Goal: Navigation & Orientation: Find specific page/section

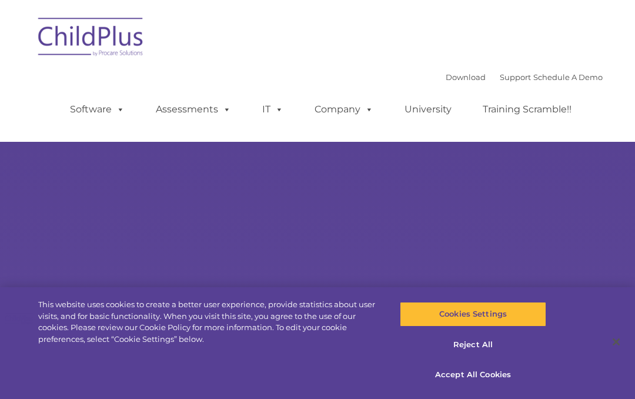
select select "MEDIUM"
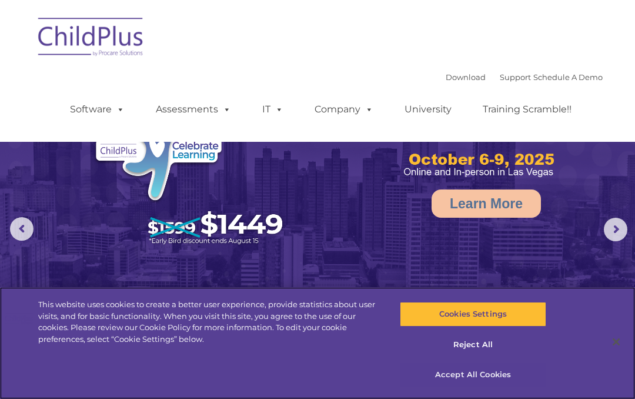
click at [455, 378] on button "Accept All Cookies" at bounding box center [473, 374] width 146 height 25
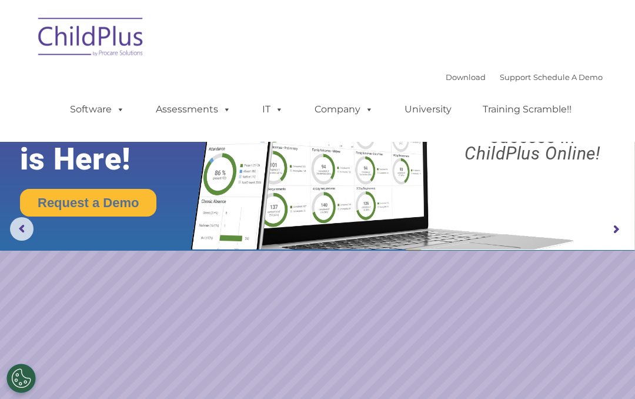
click at [71, 40] on img at bounding box center [91, 38] width 118 height 59
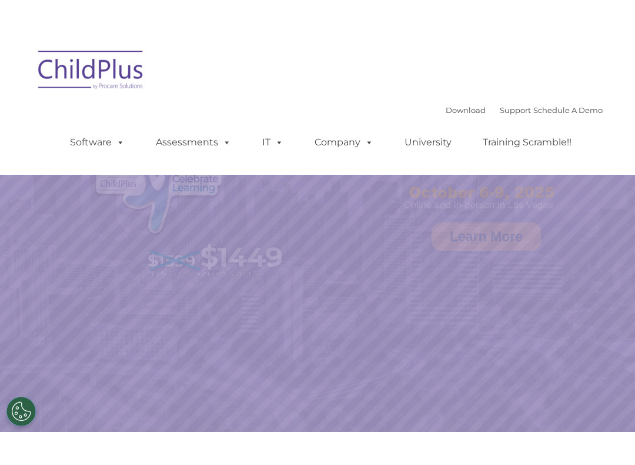
scroll to position [497, 0]
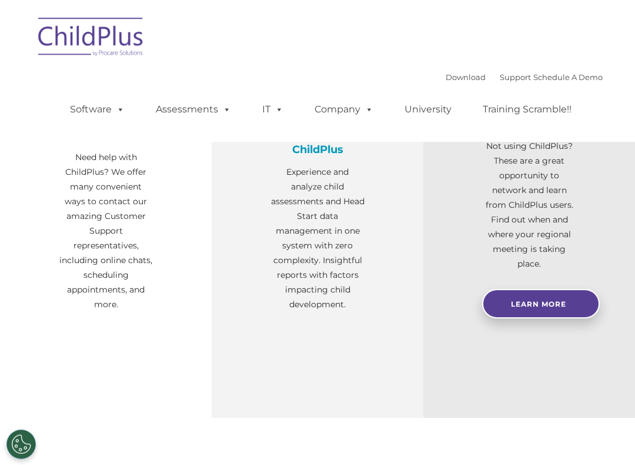
select select "MEDIUM"
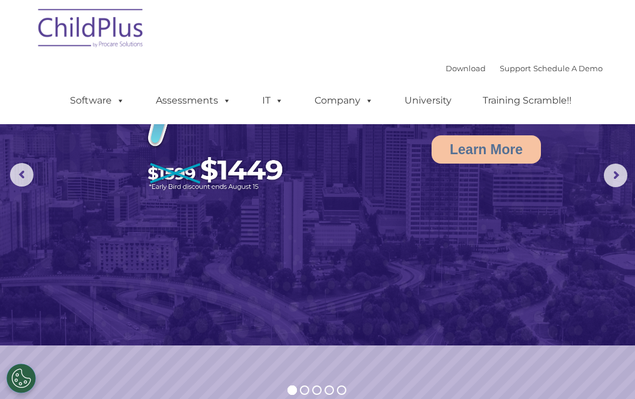
scroll to position [0, 0]
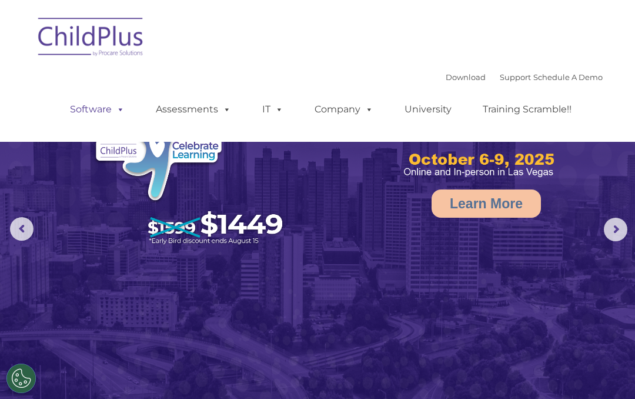
click at [113, 104] on span at bounding box center [118, 108] width 13 height 11
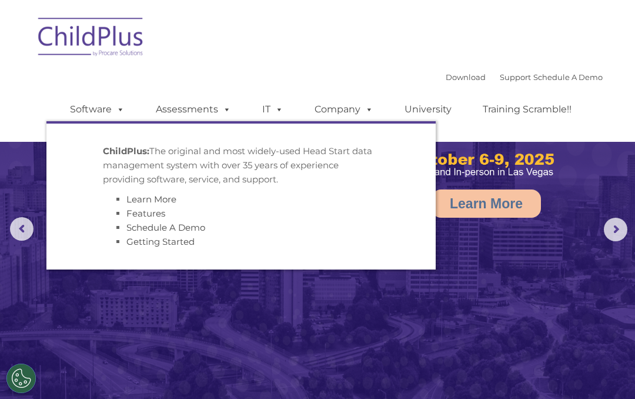
click at [25, 73] on nav "Download Support | Schedule A Demo  MENU MENU Software ChildPlus: The original…" at bounding box center [317, 71] width 635 height 142
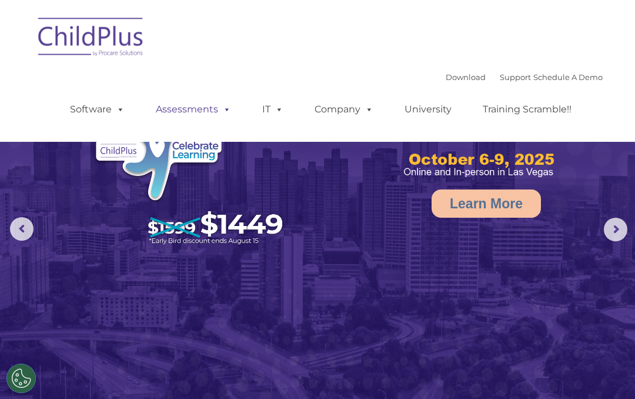
click at [190, 113] on link "Assessments" at bounding box center [193, 110] width 99 height 24
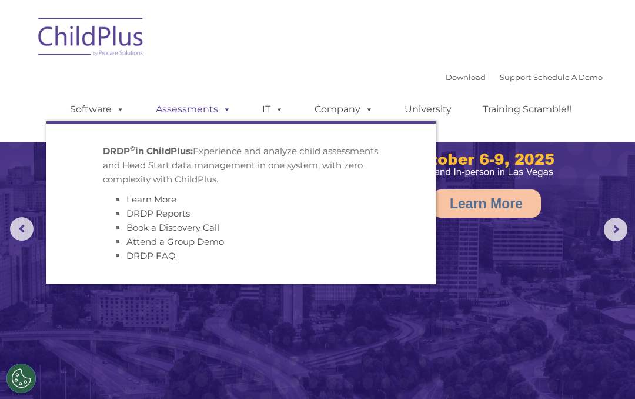
click at [168, 112] on link "Assessments" at bounding box center [193, 110] width 99 height 24
click at [178, 113] on link "Assessments" at bounding box center [193, 110] width 99 height 24
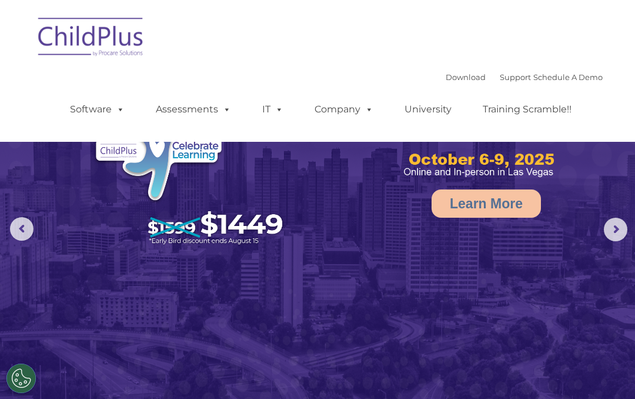
click at [75, 323] on img at bounding box center [317, 199] width 635 height 399
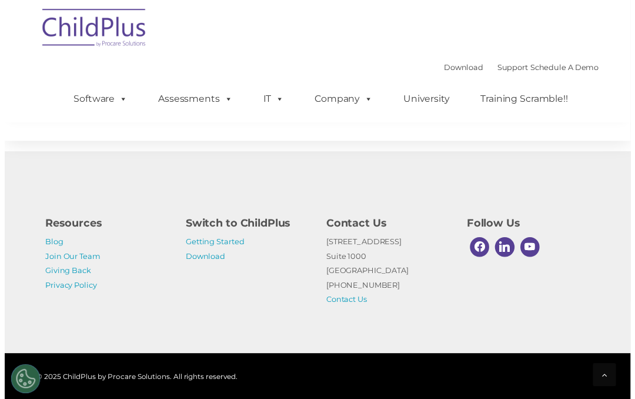
scroll to position [1474, 0]
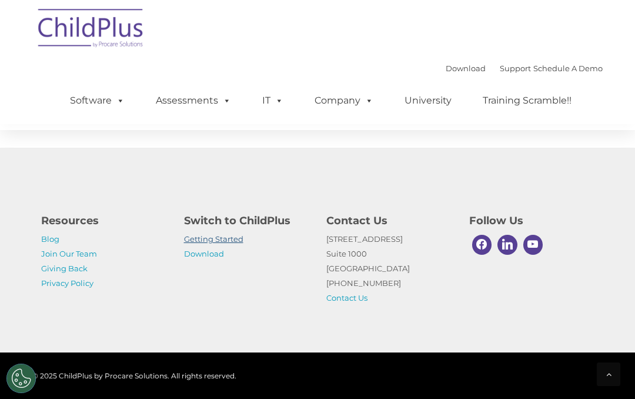
click at [203, 239] on link "Getting Started" at bounding box center [213, 238] width 59 height 9
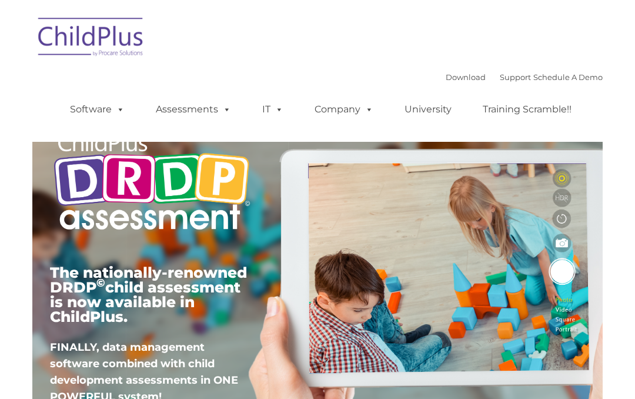
type input ""
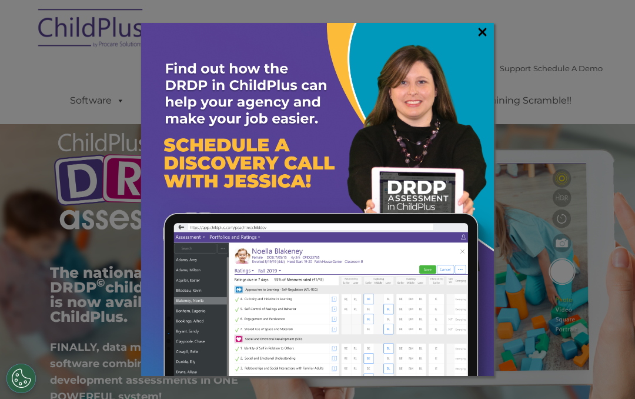
click at [481, 34] on link "×" at bounding box center [483, 32] width 14 height 12
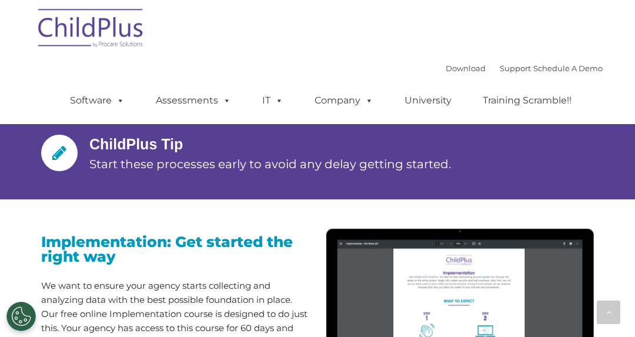
scroll to position [1030, 0]
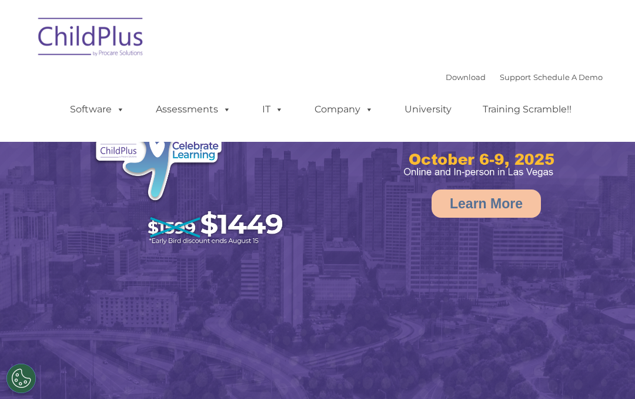
select select "MEDIUM"
